Goal: Task Accomplishment & Management: Manage account settings

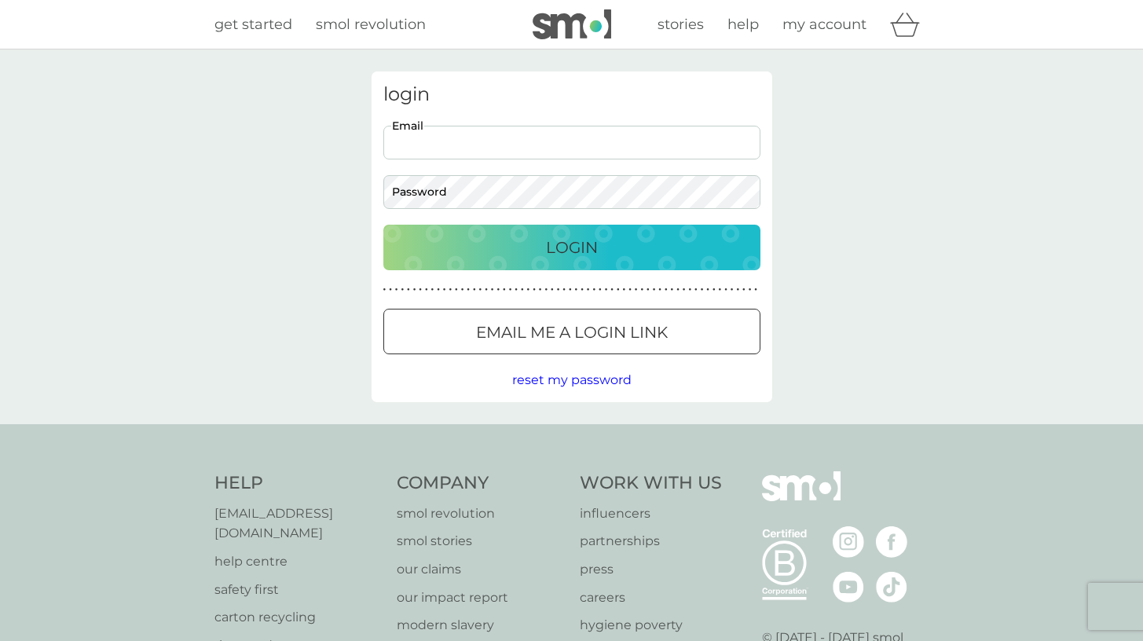
type input "[EMAIL_ADDRESS][DOMAIN_NAME]"
click at [571, 247] on button "Login" at bounding box center [571, 248] width 377 height 46
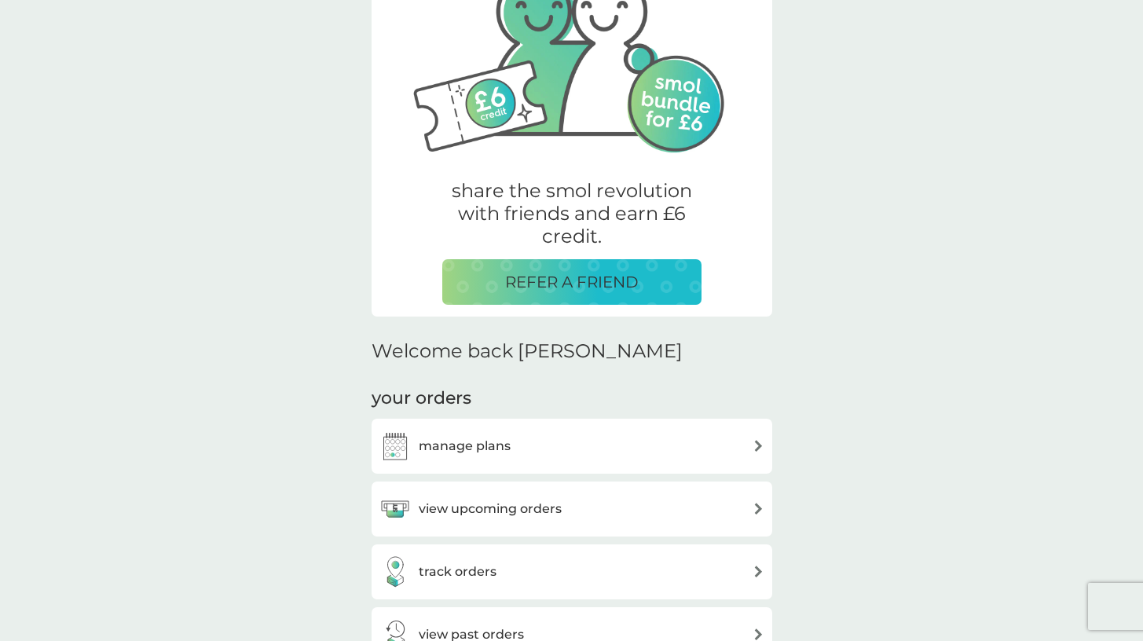
scroll to position [217, 0]
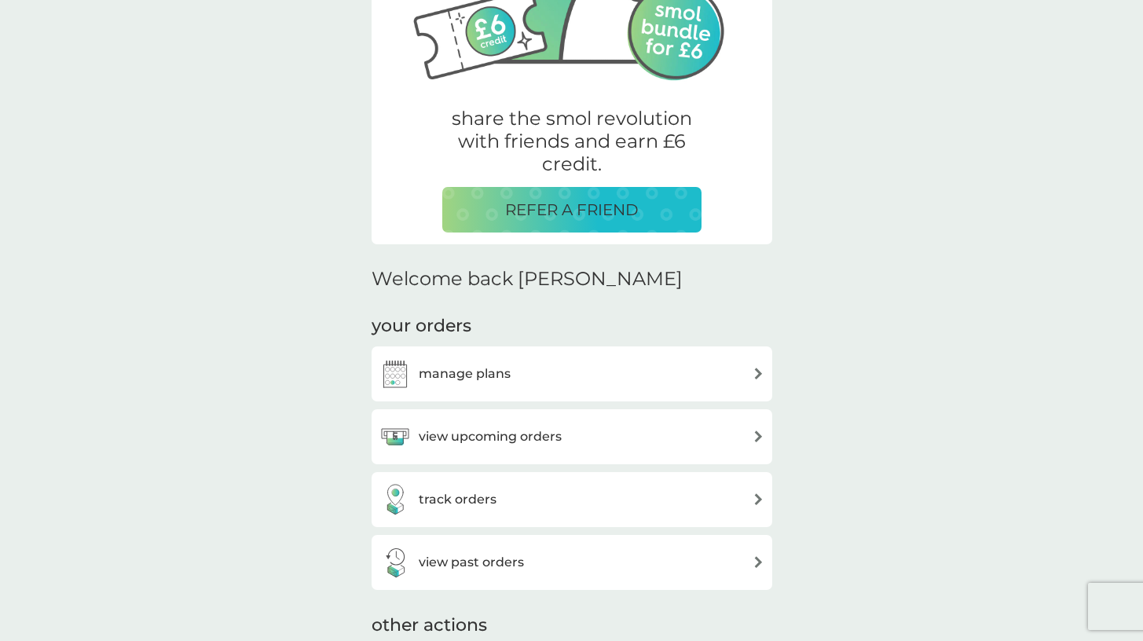
click at [636, 447] on div "view upcoming orders" at bounding box center [571, 436] width 385 height 31
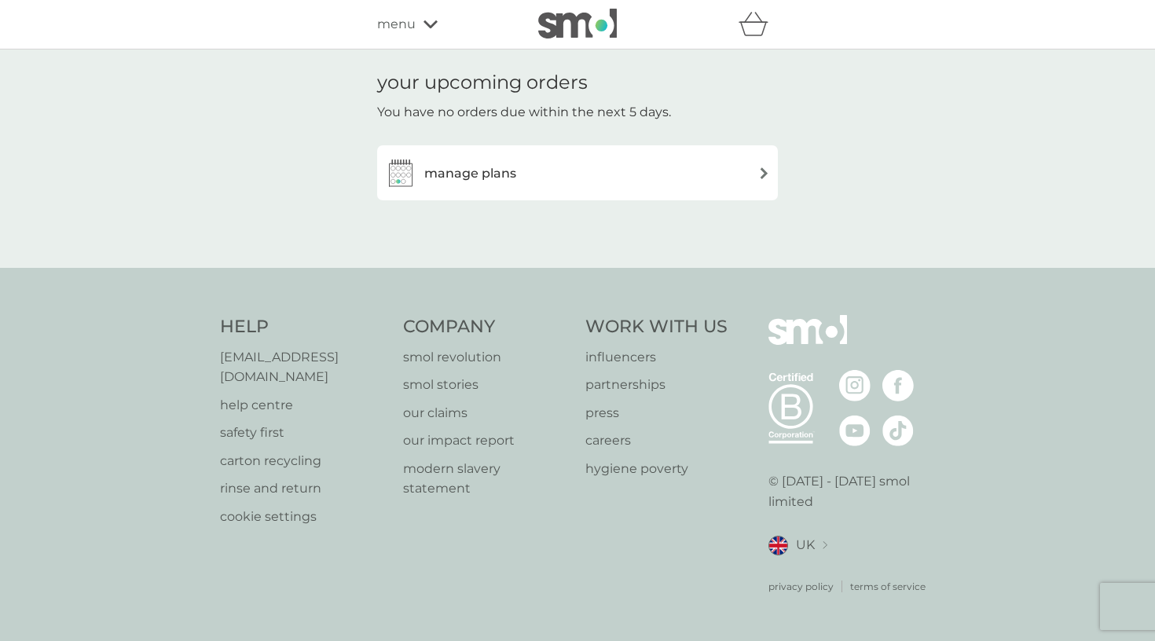
click at [632, 177] on div "manage plans" at bounding box center [577, 172] width 385 height 31
